Goal: Transaction & Acquisition: Purchase product/service

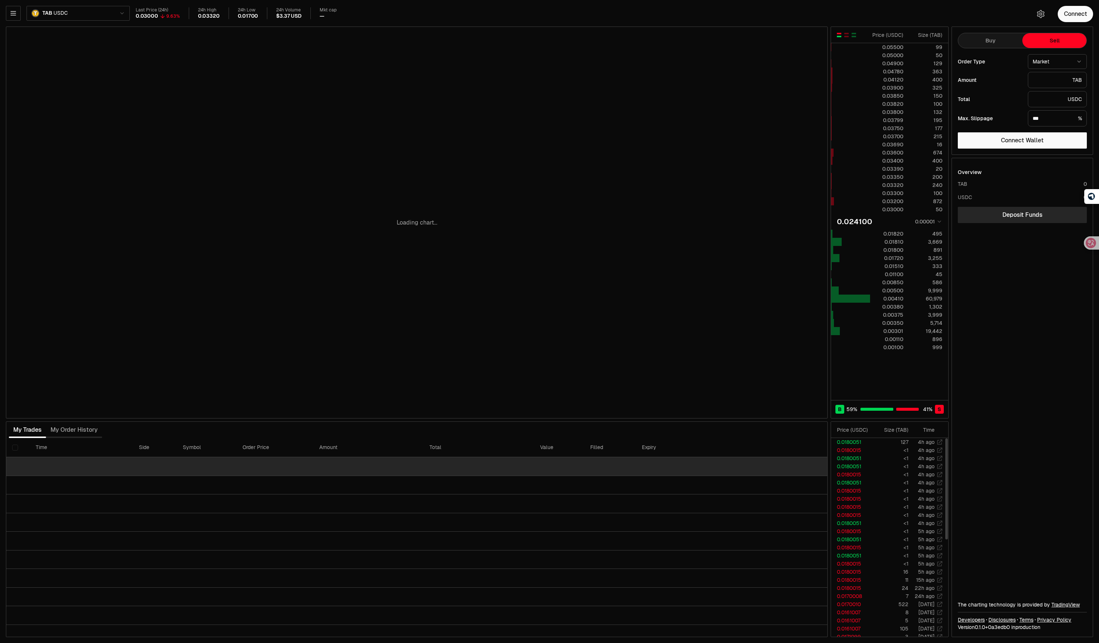
click at [779, 468] on td at bounding box center [416, 466] width 821 height 19
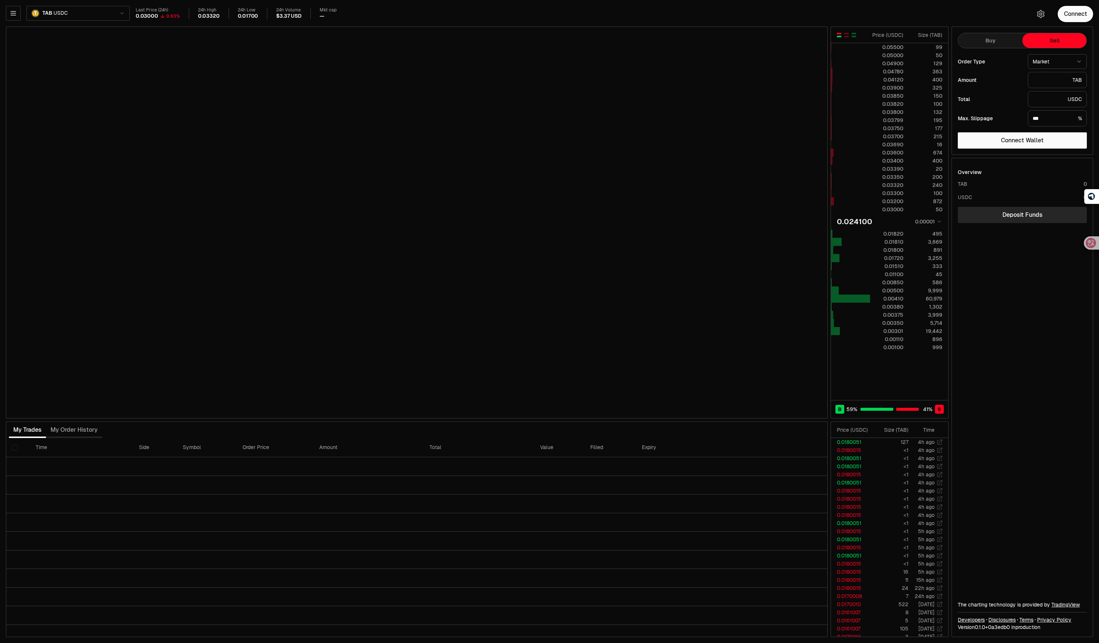
click at [1004, 76] on div "Amount TAB" at bounding box center [1021, 80] width 129 height 16
click at [1072, 11] on button "Connect" at bounding box center [1074, 14] width 35 height 16
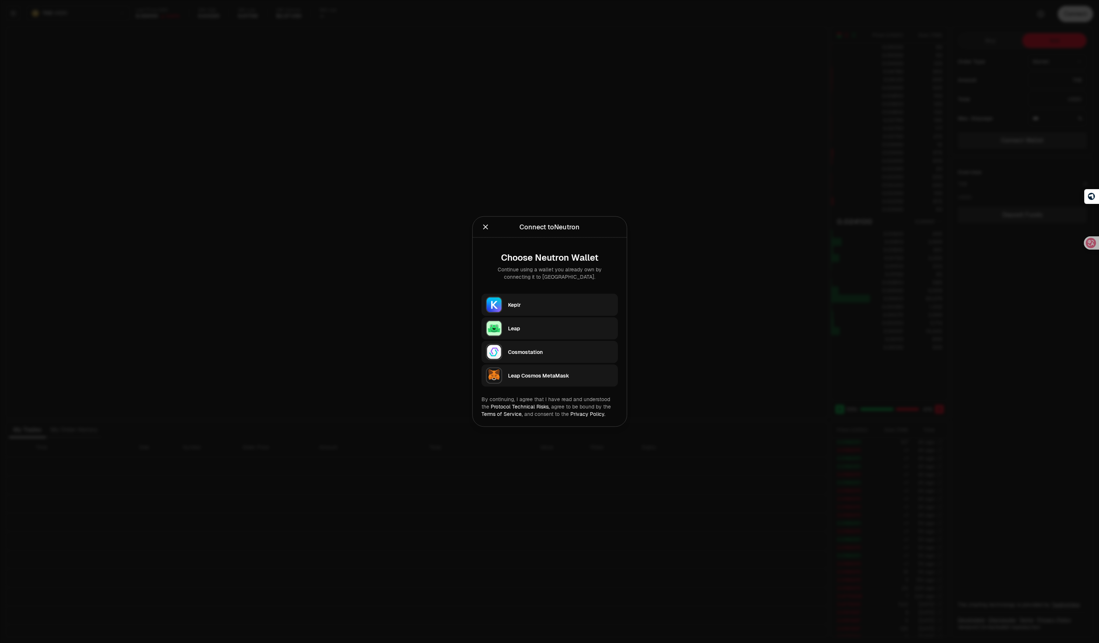
click at [523, 323] on div "Leap" at bounding box center [560, 328] width 105 height 11
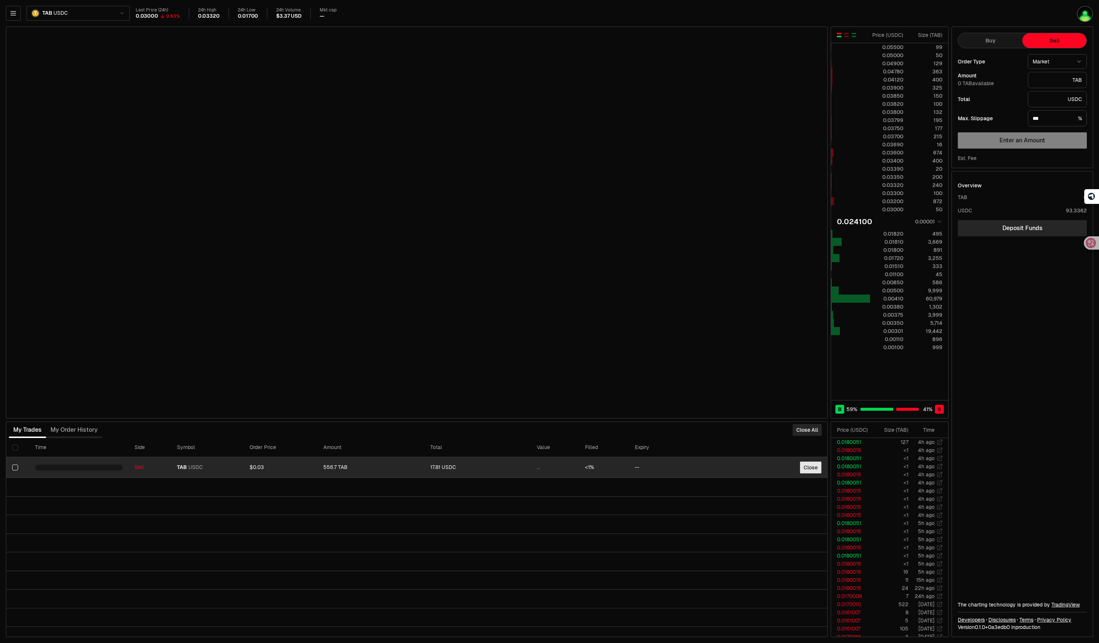
click at [804, 467] on button "Close" at bounding box center [810, 467] width 21 height 12
click at [810, 468] on button "Close" at bounding box center [810, 467] width 21 height 12
click at [810, 468] on div "Closing..." at bounding box center [806, 467] width 29 height 12
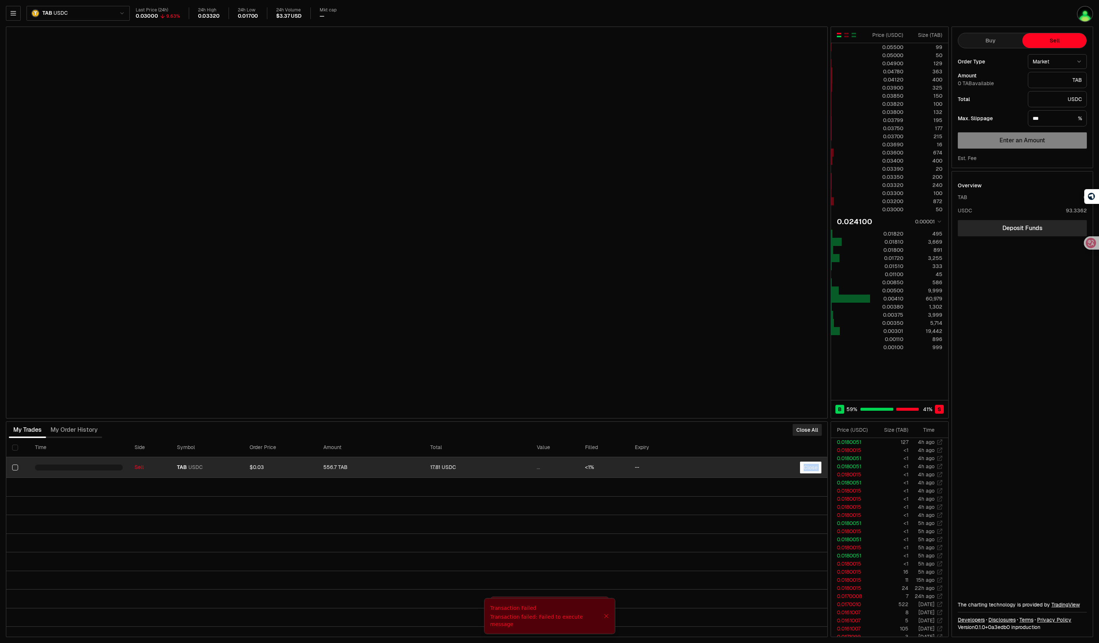
click at [810, 468] on button "Close" at bounding box center [810, 467] width 21 height 12
click at [810, 468] on div "Closing..." at bounding box center [806, 467] width 29 height 12
click at [810, 468] on button "Close" at bounding box center [810, 467] width 21 height 12
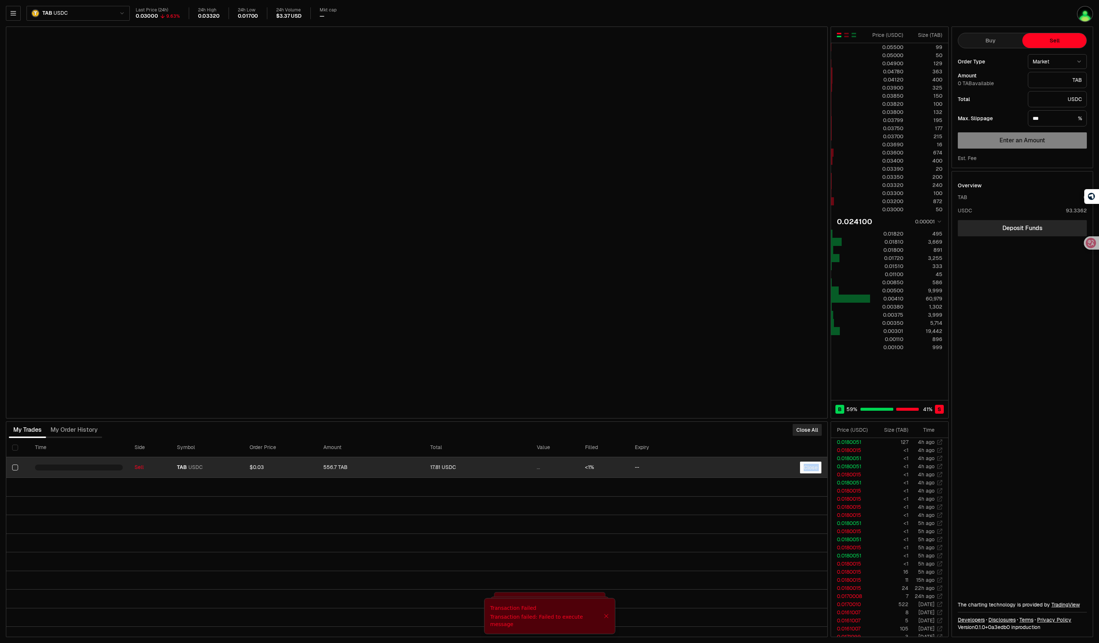
click at [810, 468] on div "Close" at bounding box center [810, 467] width 21 height 12
click at [810, 468] on div "Closing..." at bounding box center [806, 467] width 29 height 12
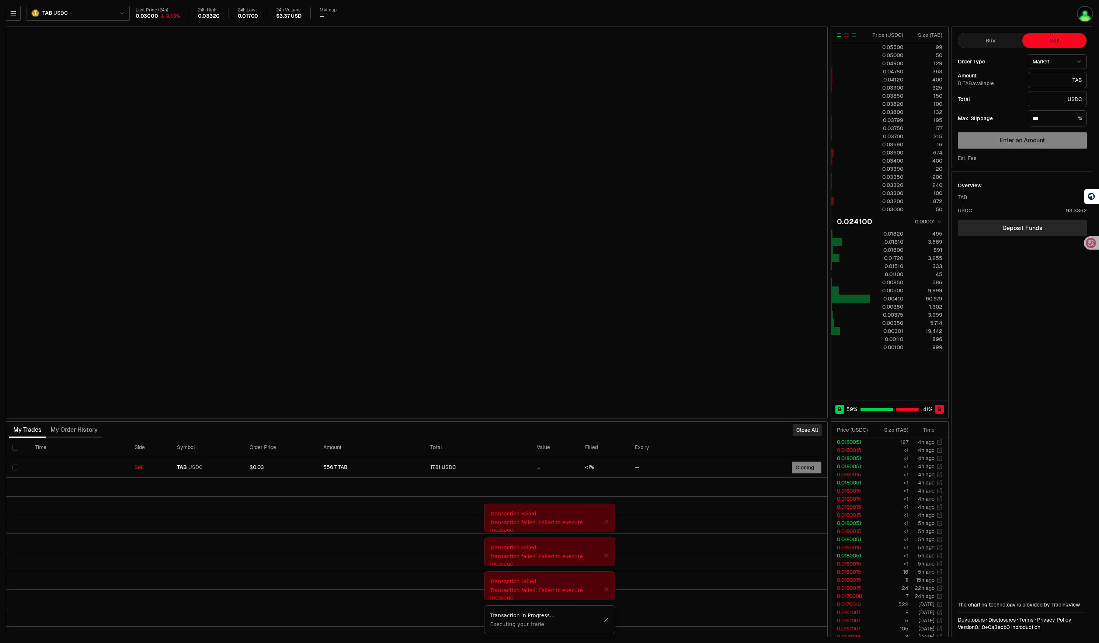
click at [544, 617] on div "Transaction in Progress..." at bounding box center [546, 614] width 113 height 7
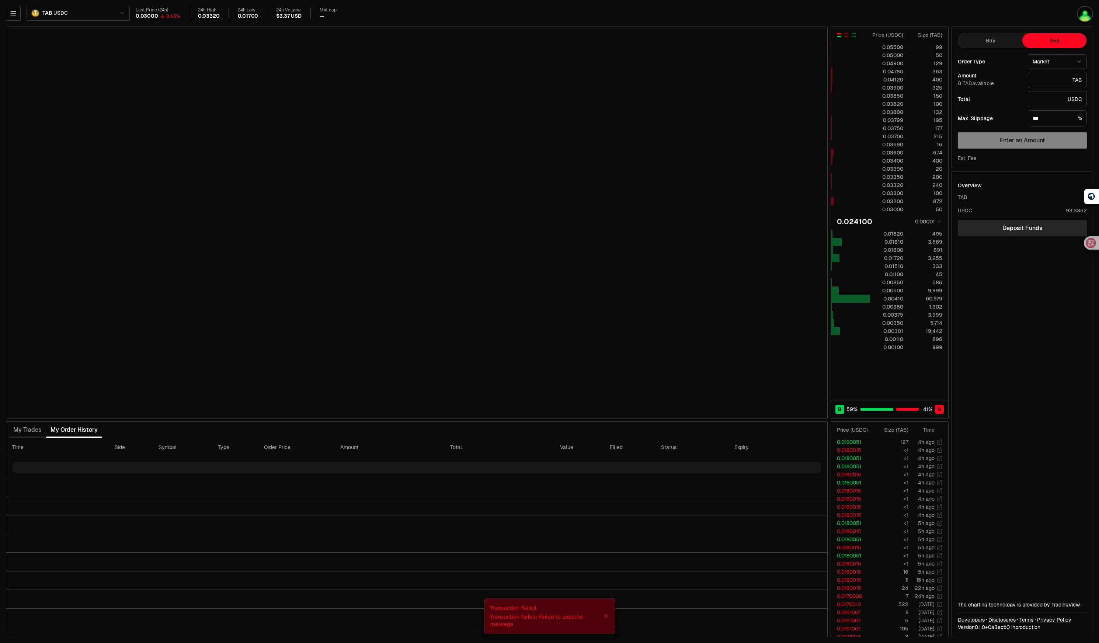
click at [969, 82] on span "0 TAB available" at bounding box center [975, 83] width 36 height 7
